Goal: Find contact information: Find contact information

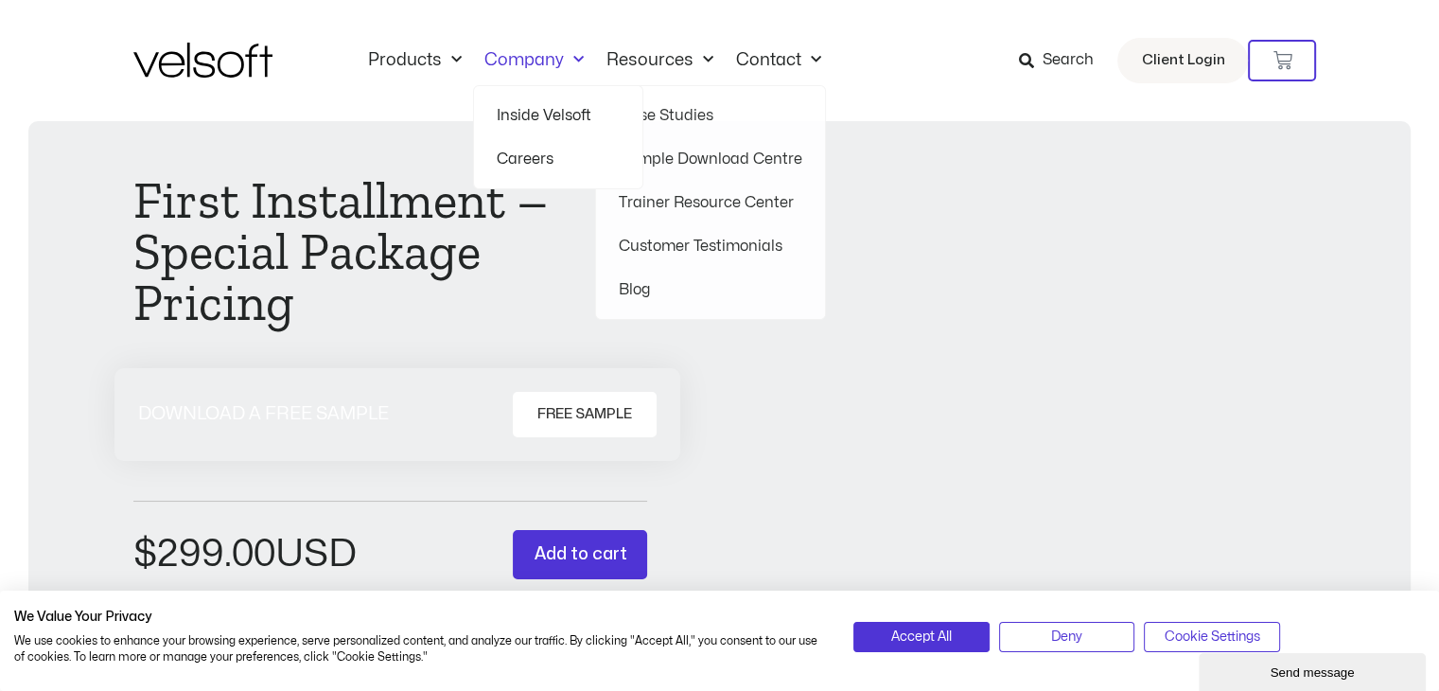
click at [581, 60] on link "Company" at bounding box center [534, 60] width 122 height 21
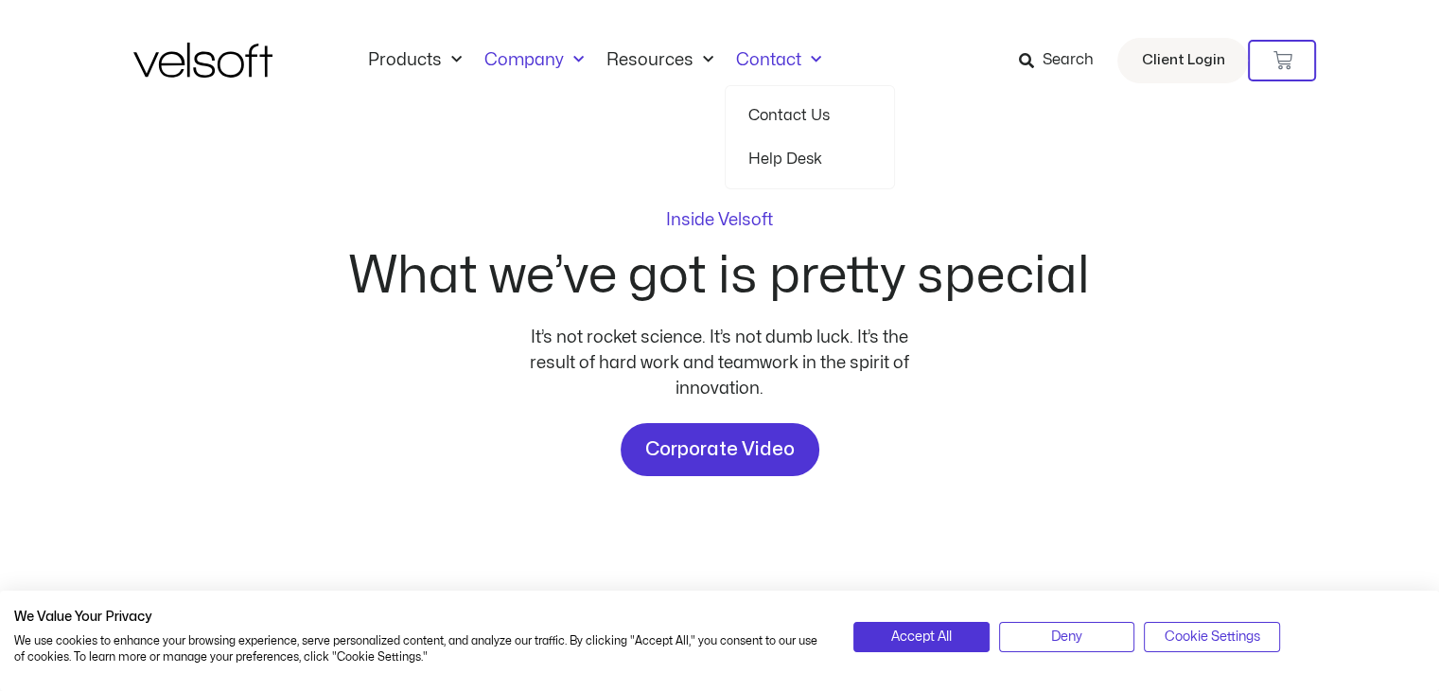
click at [788, 64] on link "Contact" at bounding box center [779, 60] width 108 height 21
